Goal: Task Accomplishment & Management: Manage account settings

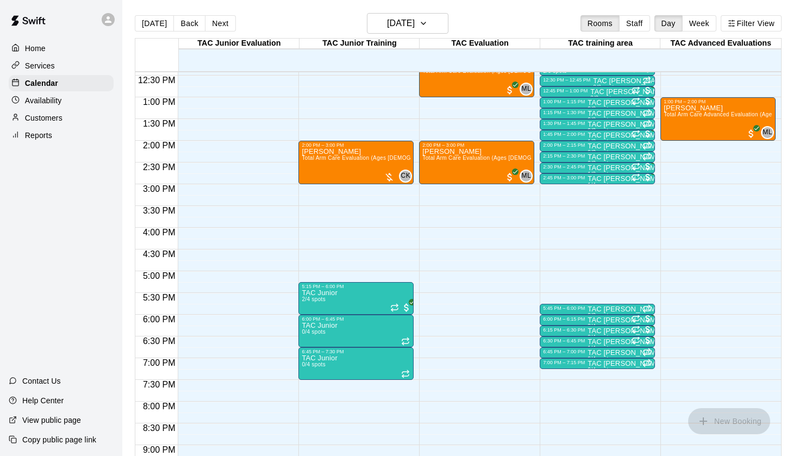
scroll to position [545, 0]
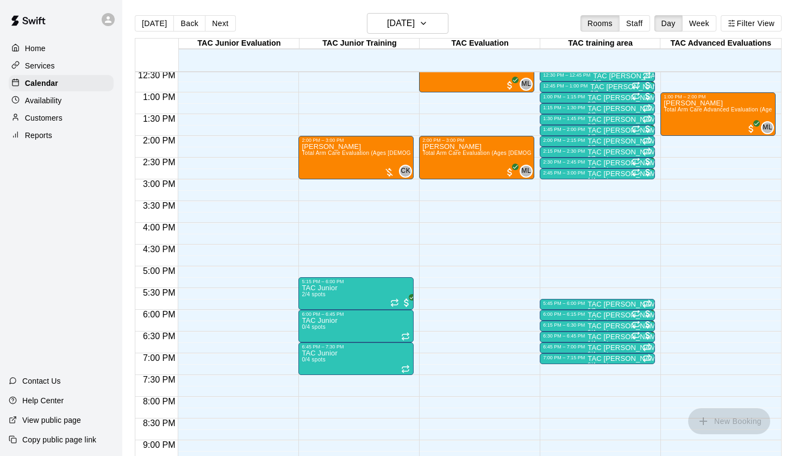
click at [52, 105] on p "Availability" at bounding box center [43, 100] width 37 height 11
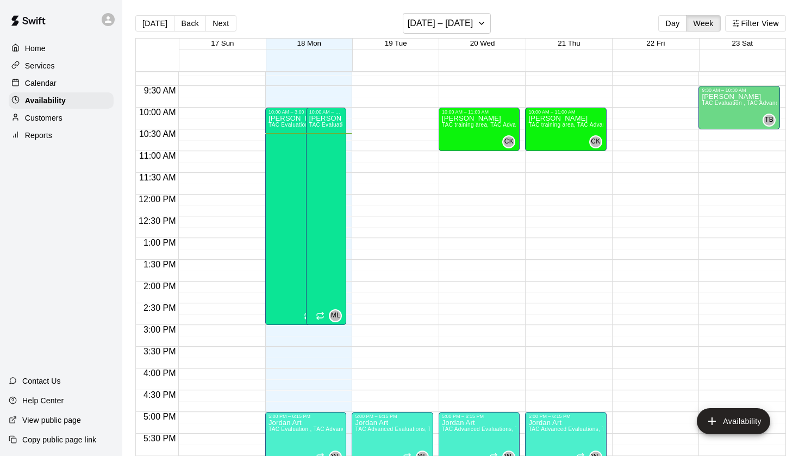
scroll to position [400, 0]
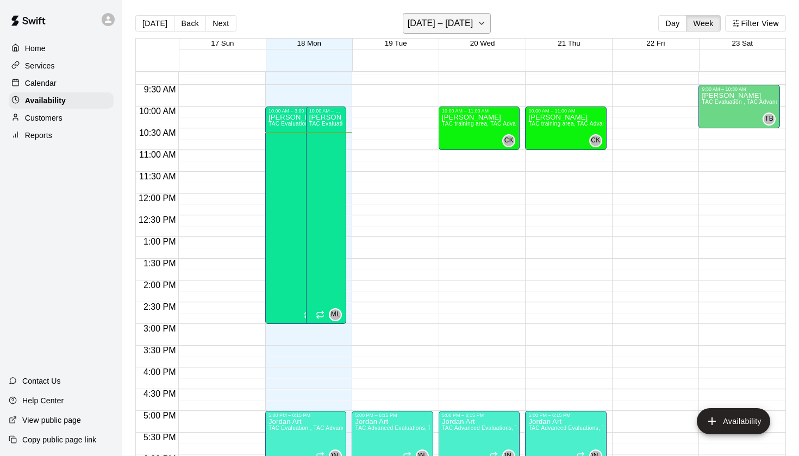
click at [442, 29] on h6 "[DATE] – [DATE]" at bounding box center [440, 23] width 66 height 15
click at [52, 89] on div "Calendar" at bounding box center [61, 83] width 105 height 16
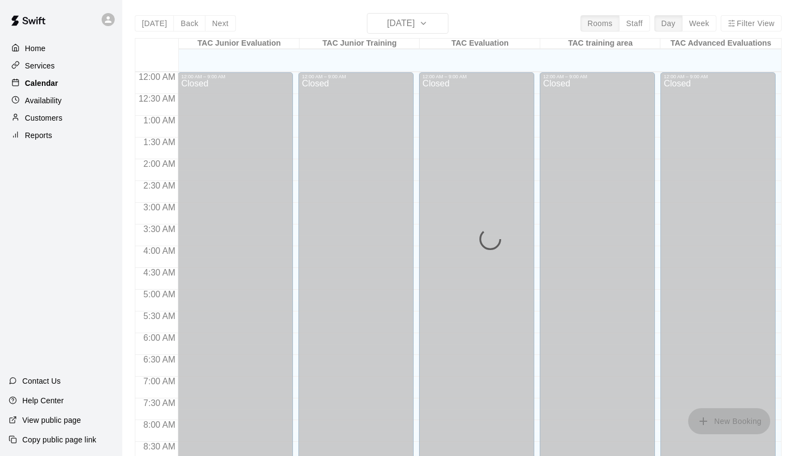
scroll to position [460, 0]
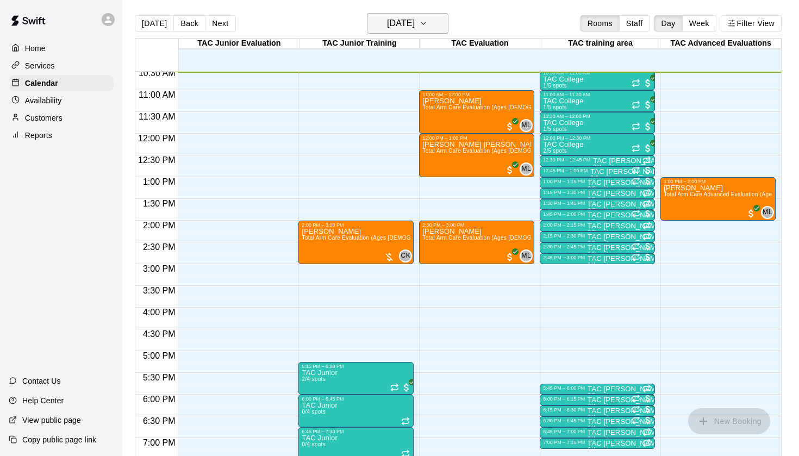
click at [428, 29] on icon "button" at bounding box center [423, 23] width 9 height 13
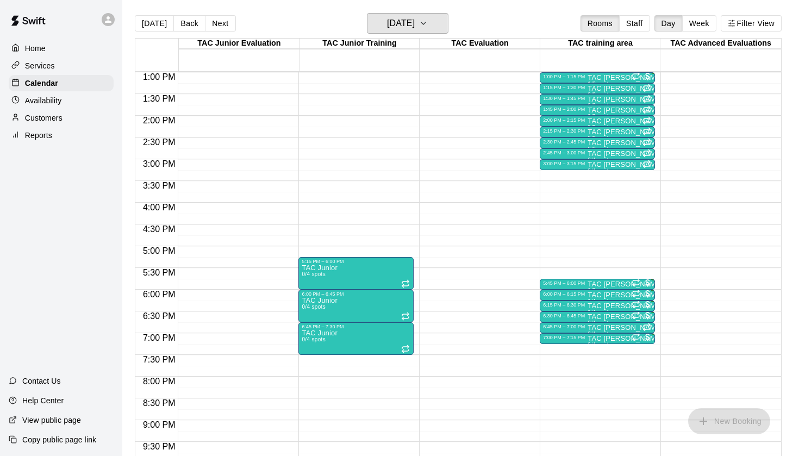
scroll to position [587, 0]
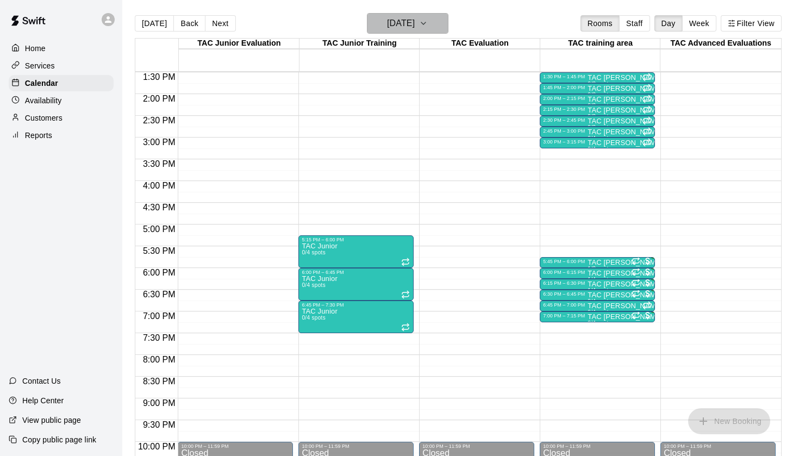
click at [405, 23] on h6 "[DATE]" at bounding box center [401, 23] width 28 height 15
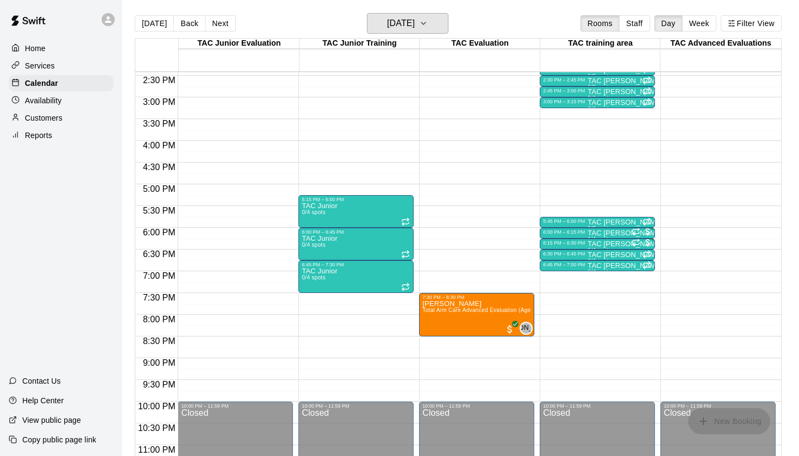
scroll to position [630, 0]
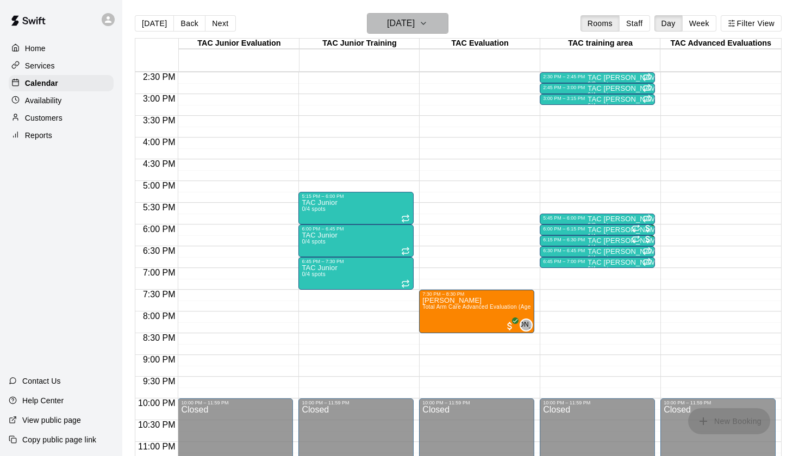
click at [415, 30] on h6 "[DATE]" at bounding box center [401, 23] width 28 height 15
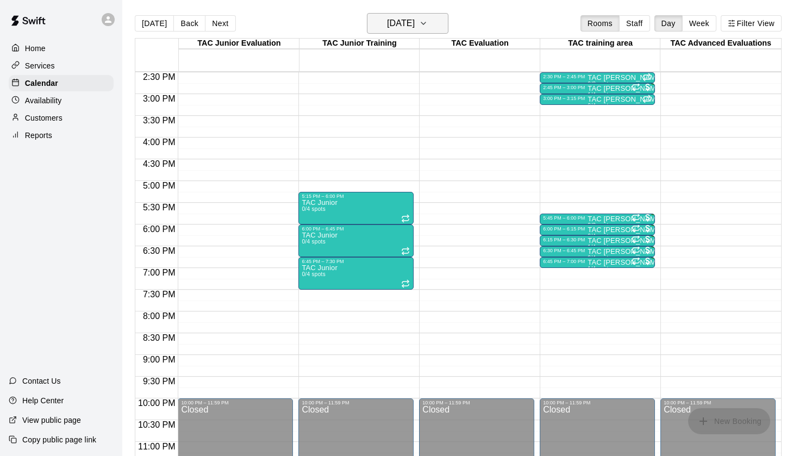
click at [403, 21] on h6 "[DATE]" at bounding box center [401, 23] width 28 height 15
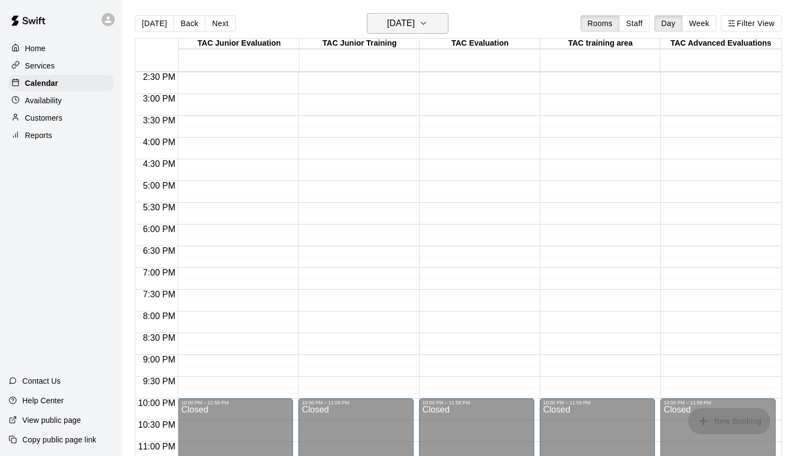
click at [393, 28] on h6 "[DATE]" at bounding box center [401, 23] width 28 height 15
click at [41, 51] on p "Home" at bounding box center [35, 48] width 21 height 11
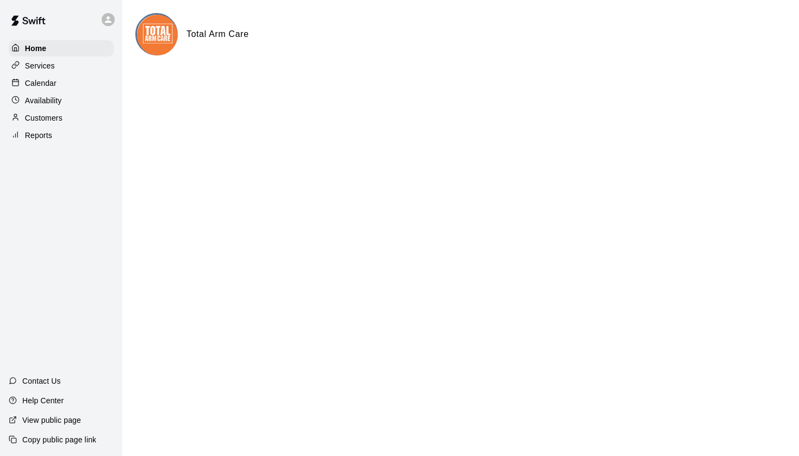
click at [37, 63] on p "Services" at bounding box center [40, 65] width 30 height 11
